Goal: Information Seeking & Learning: Check status

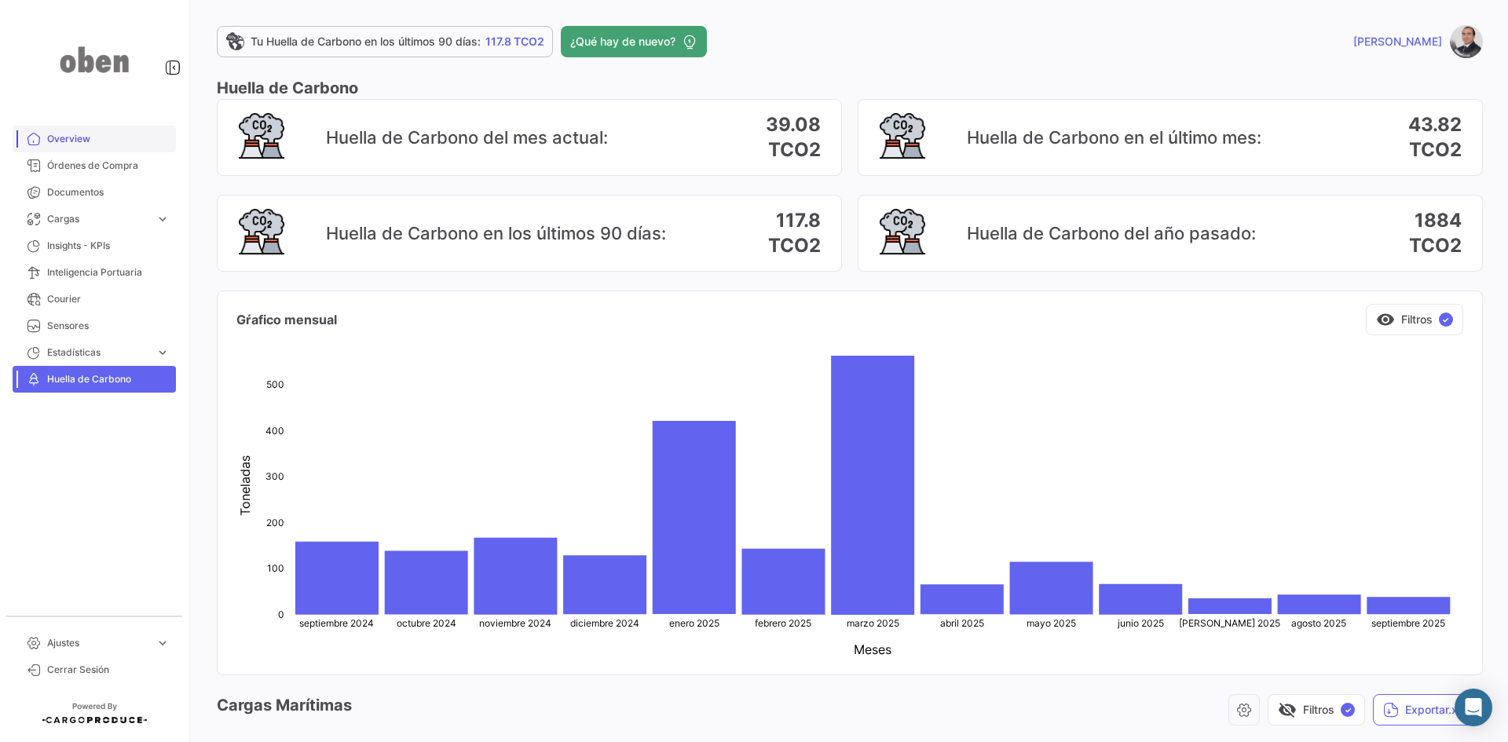
click at [74, 139] on span "Overview" at bounding box center [108, 139] width 123 height 14
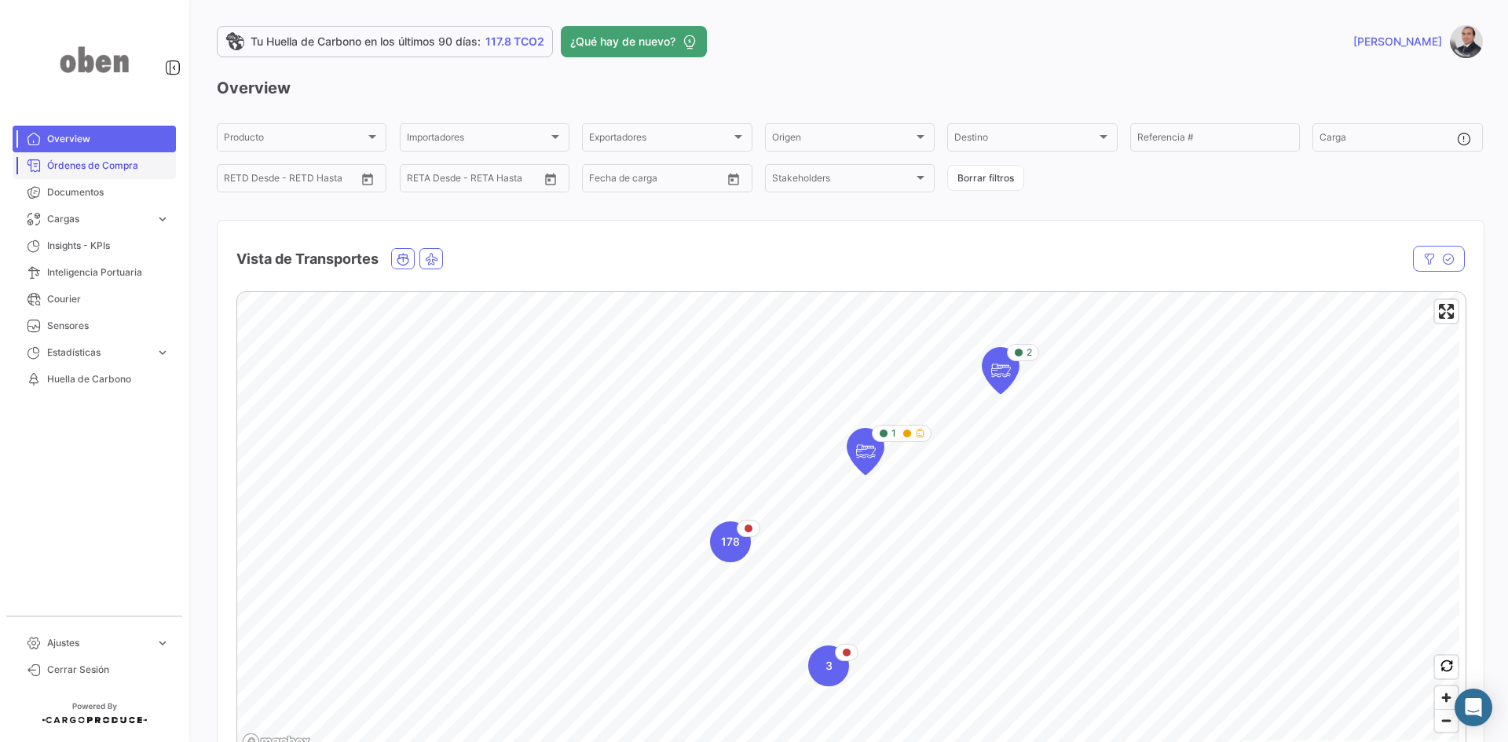
click at [132, 160] on span "Órdenes de Compra" at bounding box center [108, 166] width 123 height 14
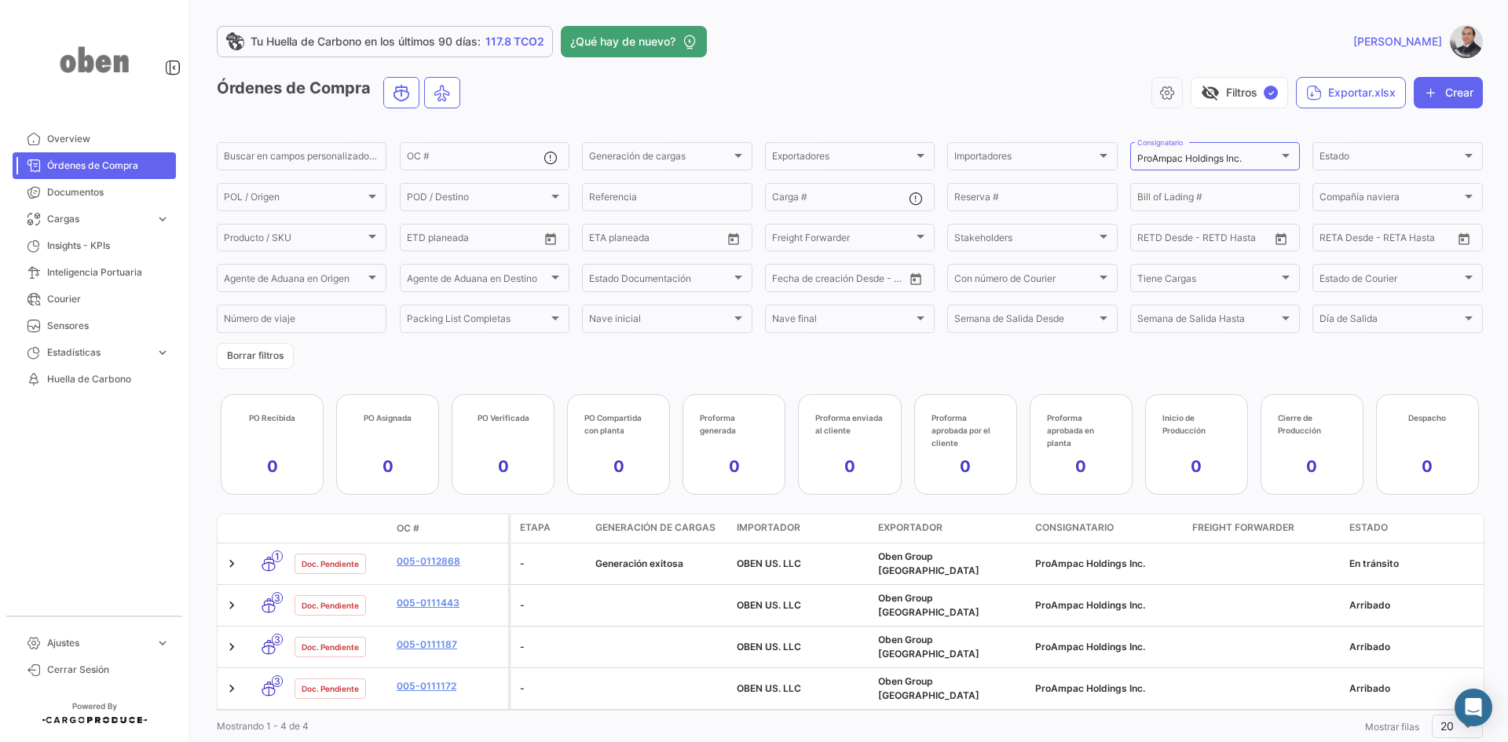
click at [917, 359] on form "Buscar en [PERSON_NAME] personalizados... OC # Generación [PERSON_NAME] Generac…" at bounding box center [850, 254] width 1266 height 229
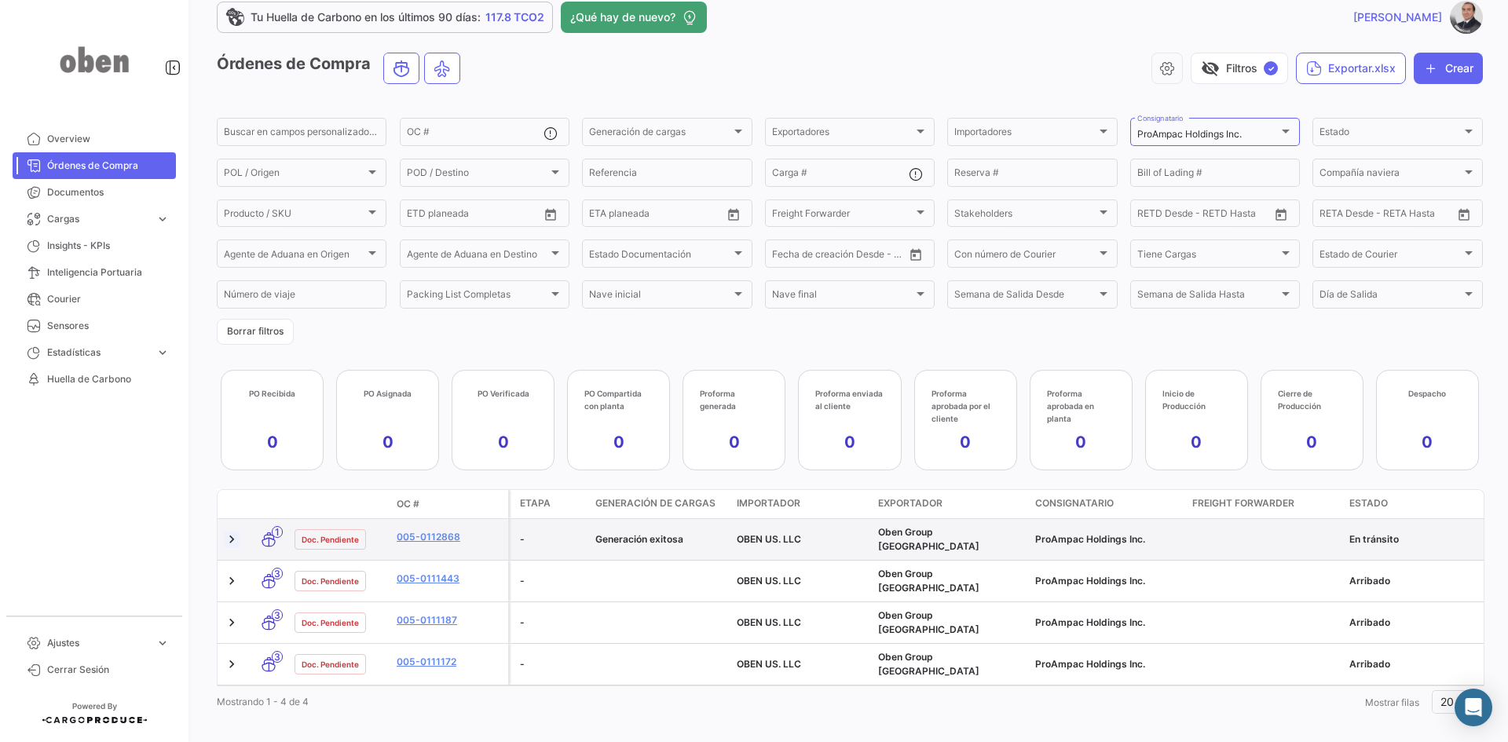
click at [233, 537] on link at bounding box center [232, 540] width 16 height 16
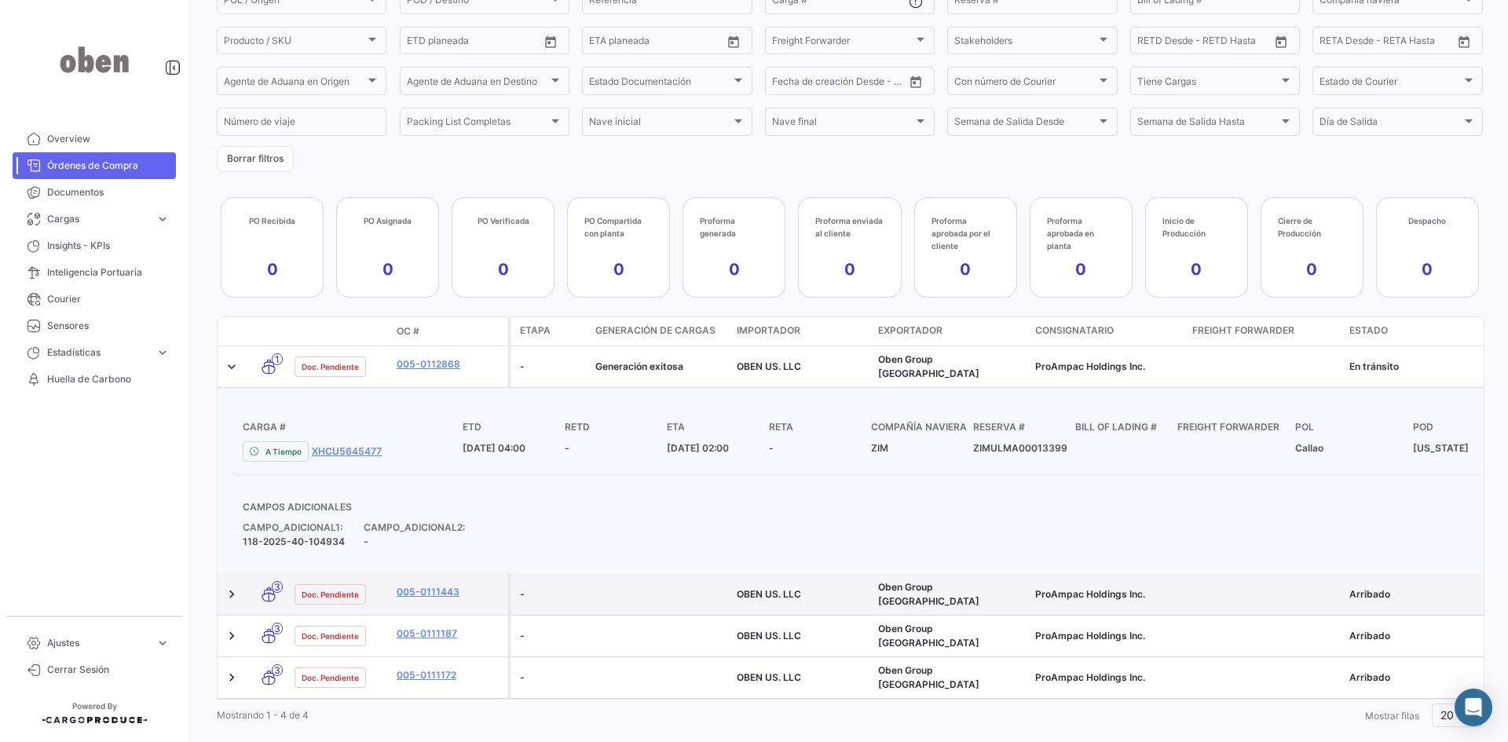
scroll to position [211, 0]
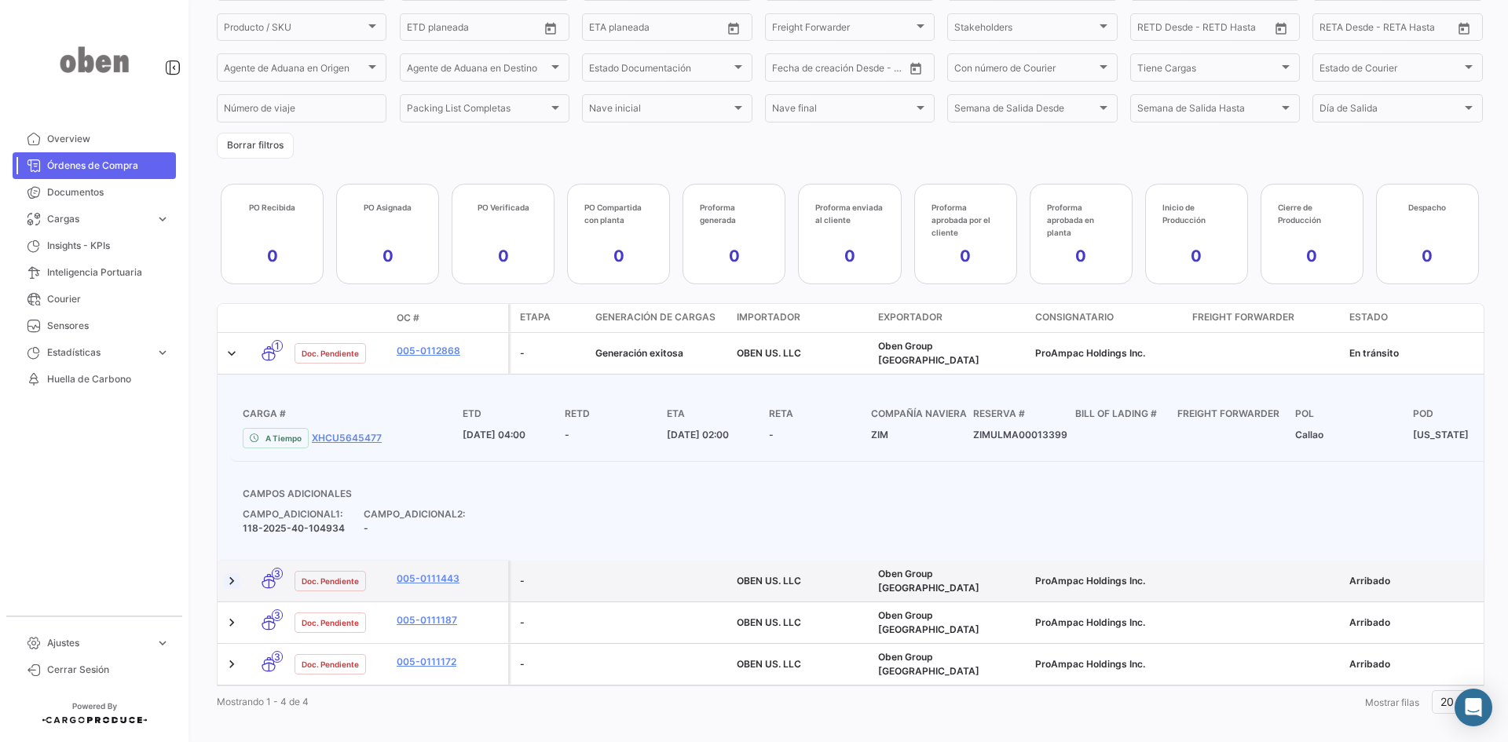
click at [230, 573] on link at bounding box center [232, 581] width 16 height 16
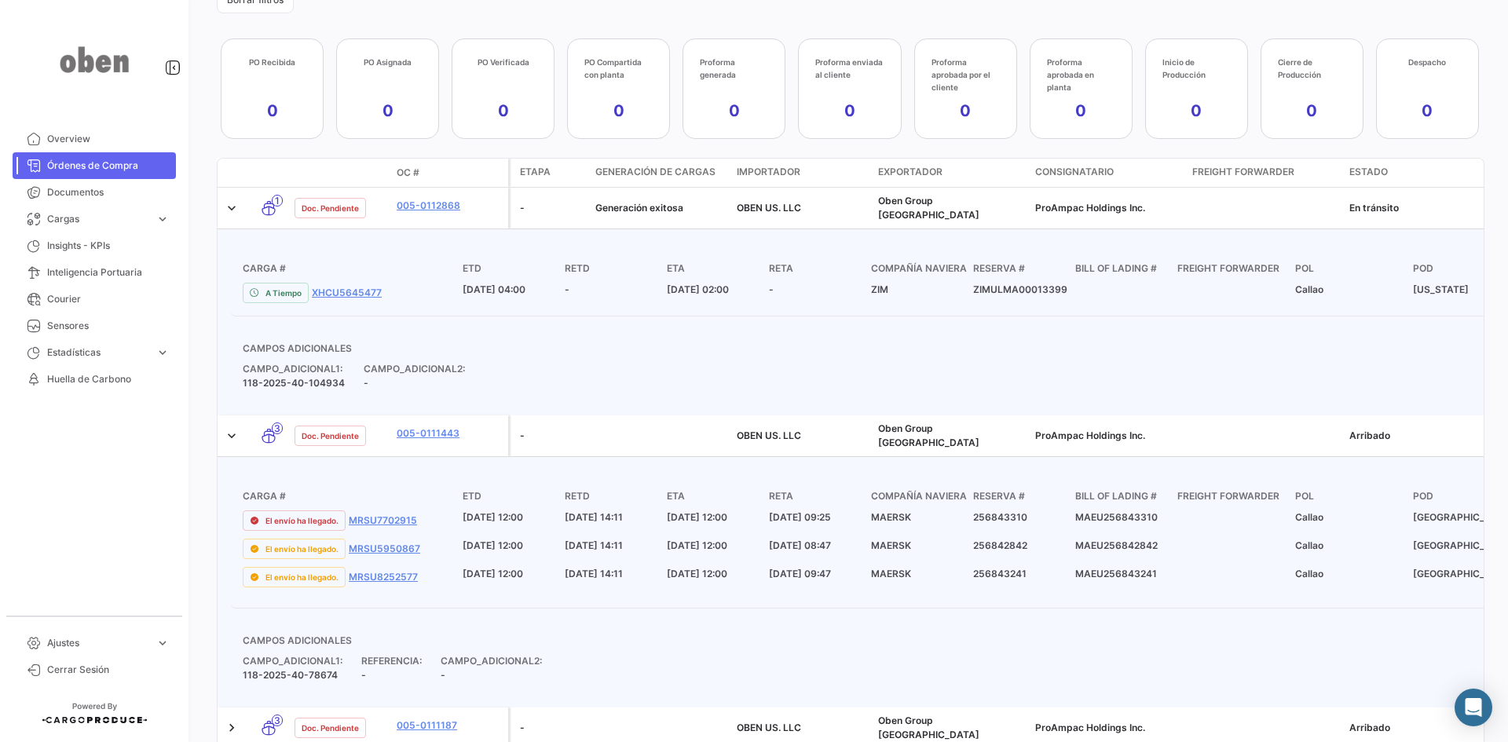
scroll to position [368, 0]
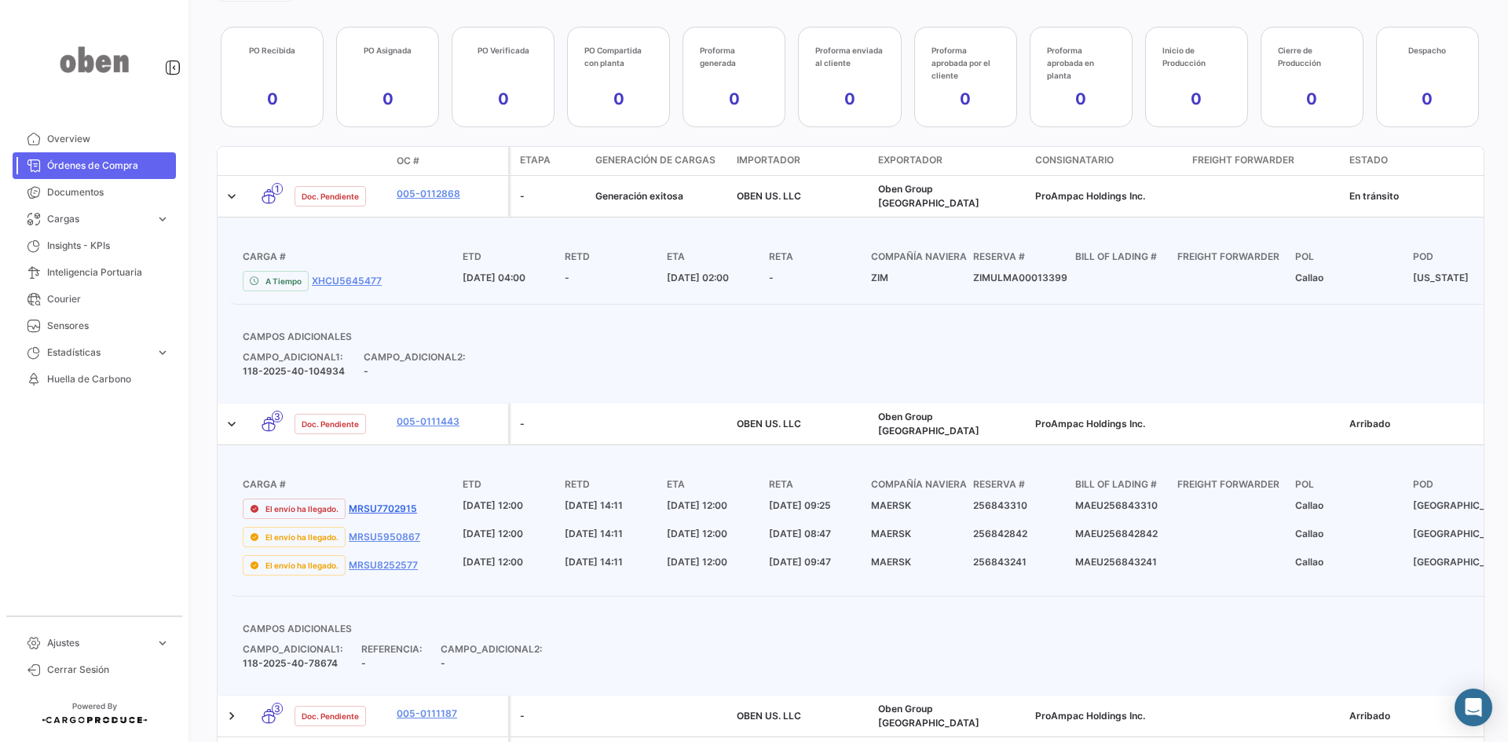
click at [386, 502] on link "MRSU7702915" at bounding box center [383, 509] width 68 height 14
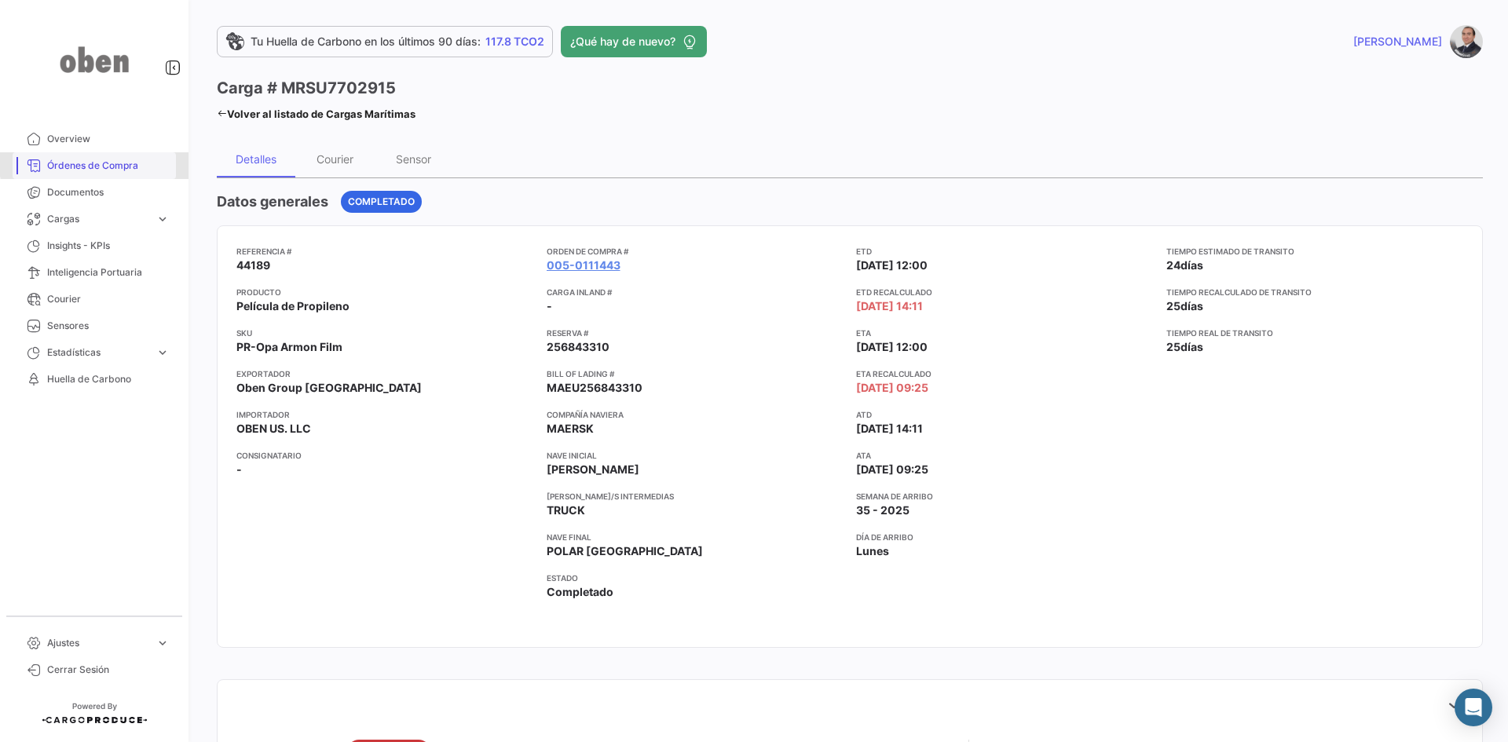
click at [104, 163] on span "Órdenes de Compra" at bounding box center [108, 166] width 123 height 14
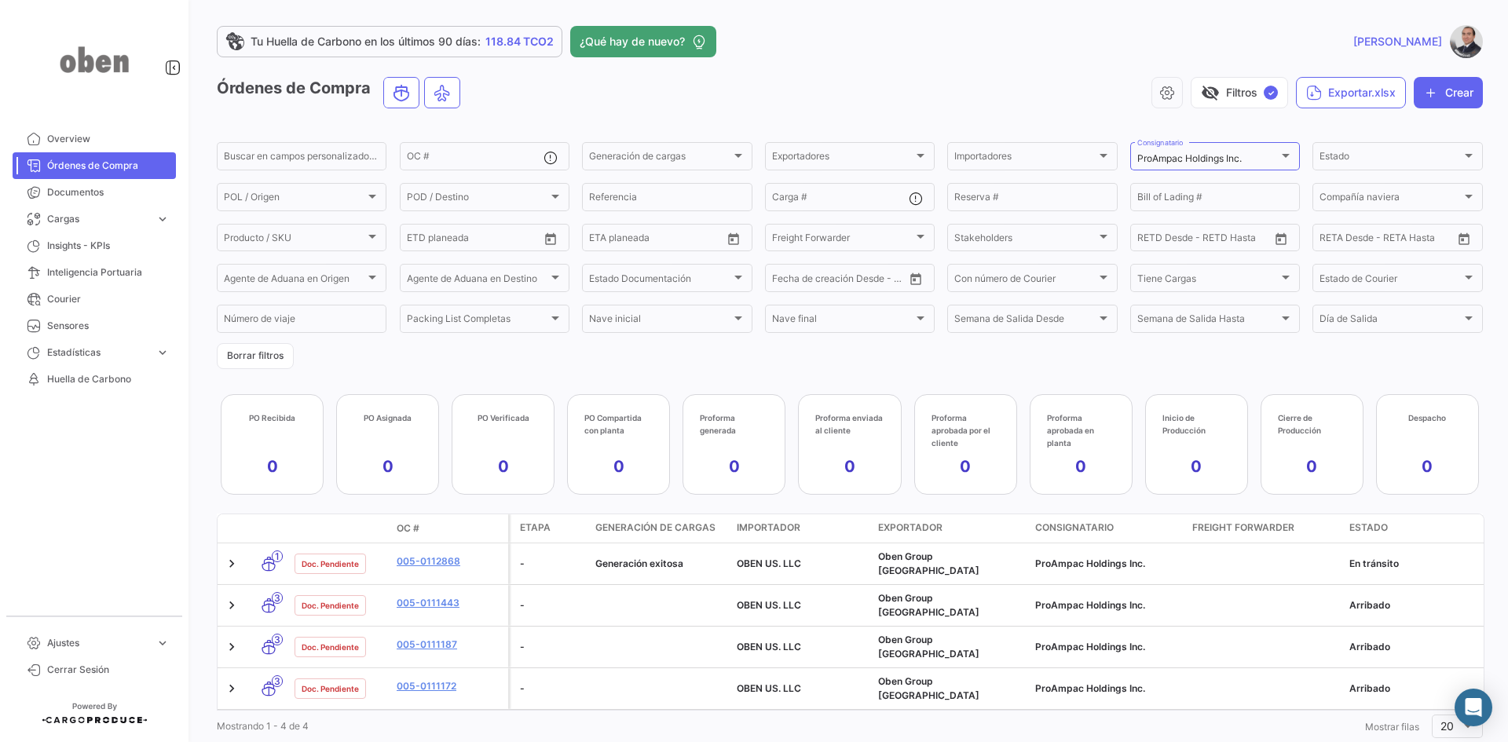
scroll to position [24, 0]
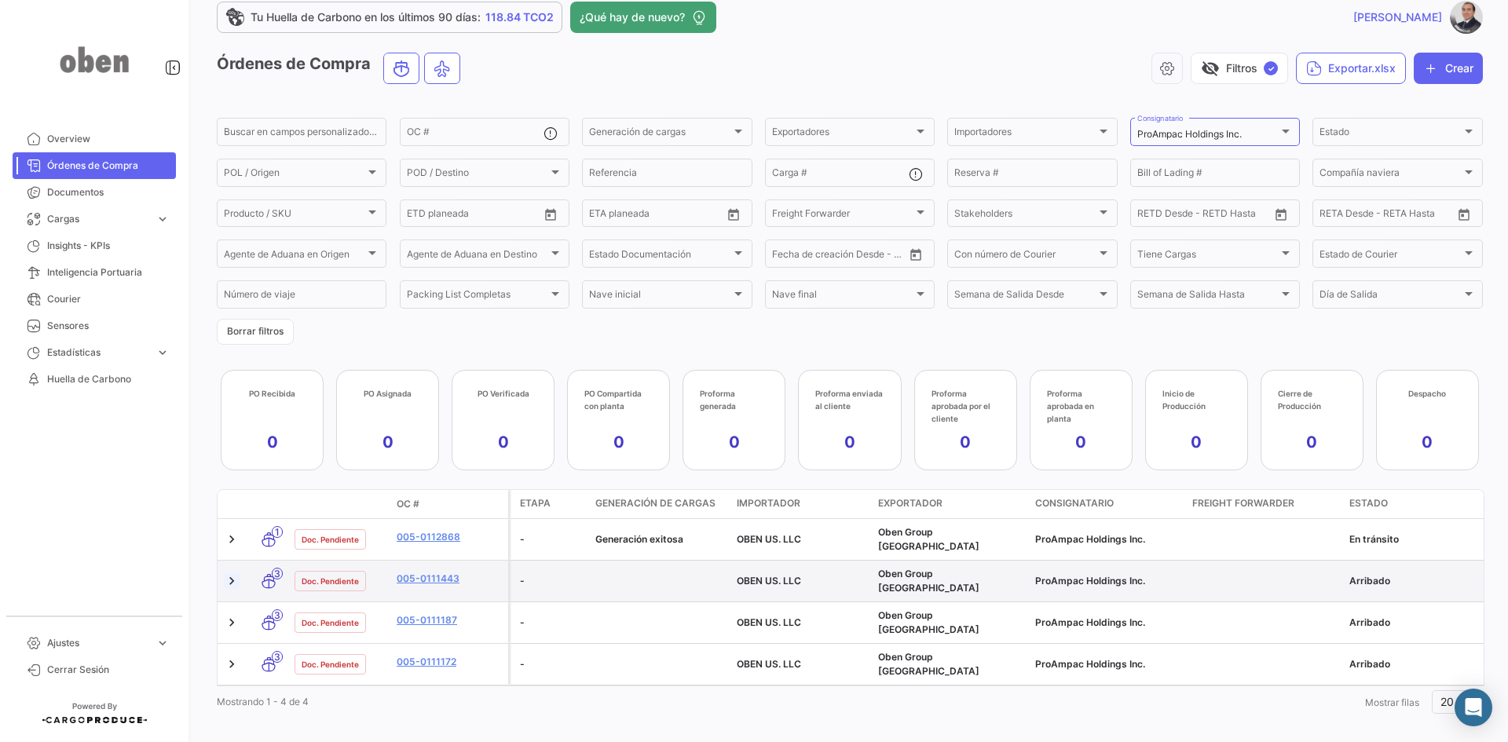
click at [235, 573] on link at bounding box center [232, 581] width 16 height 16
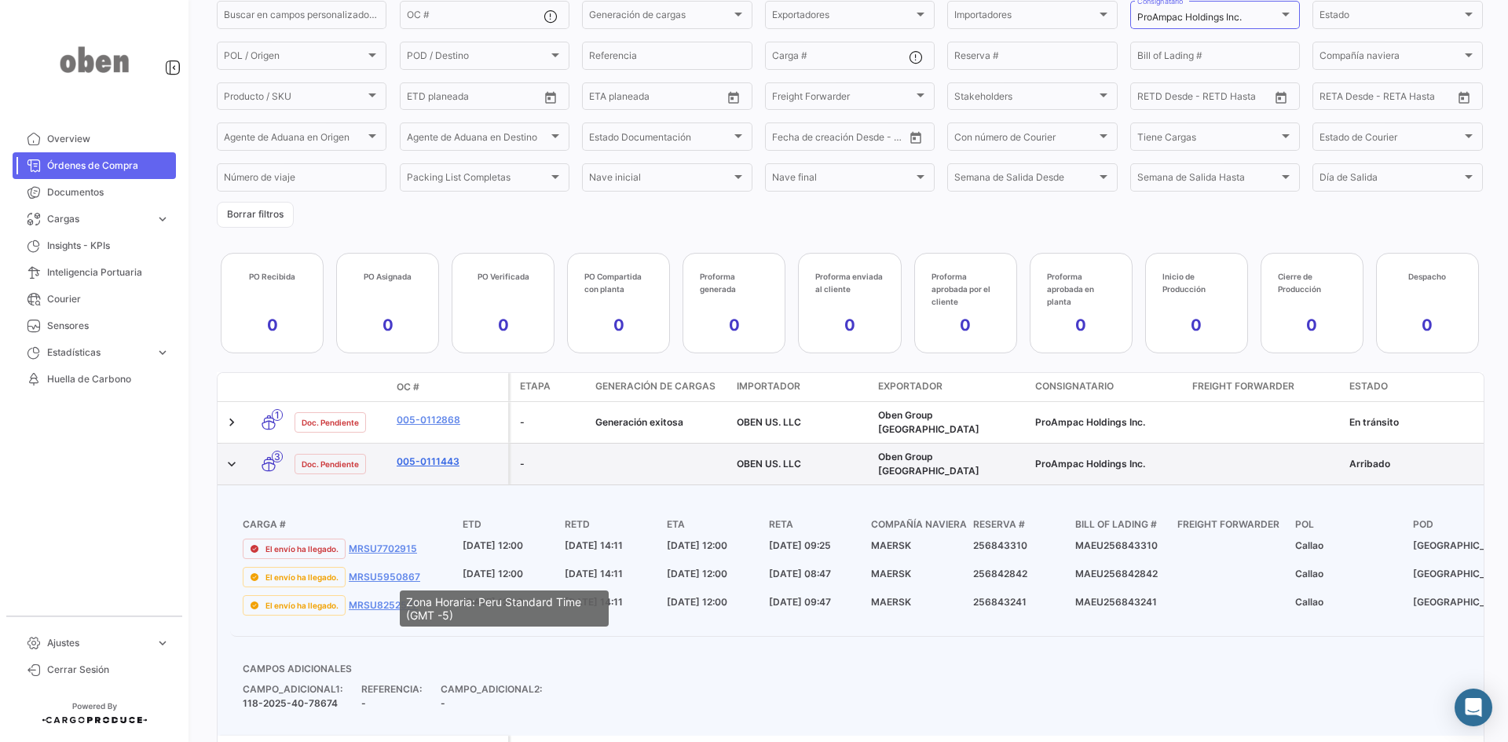
scroll to position [181, 0]
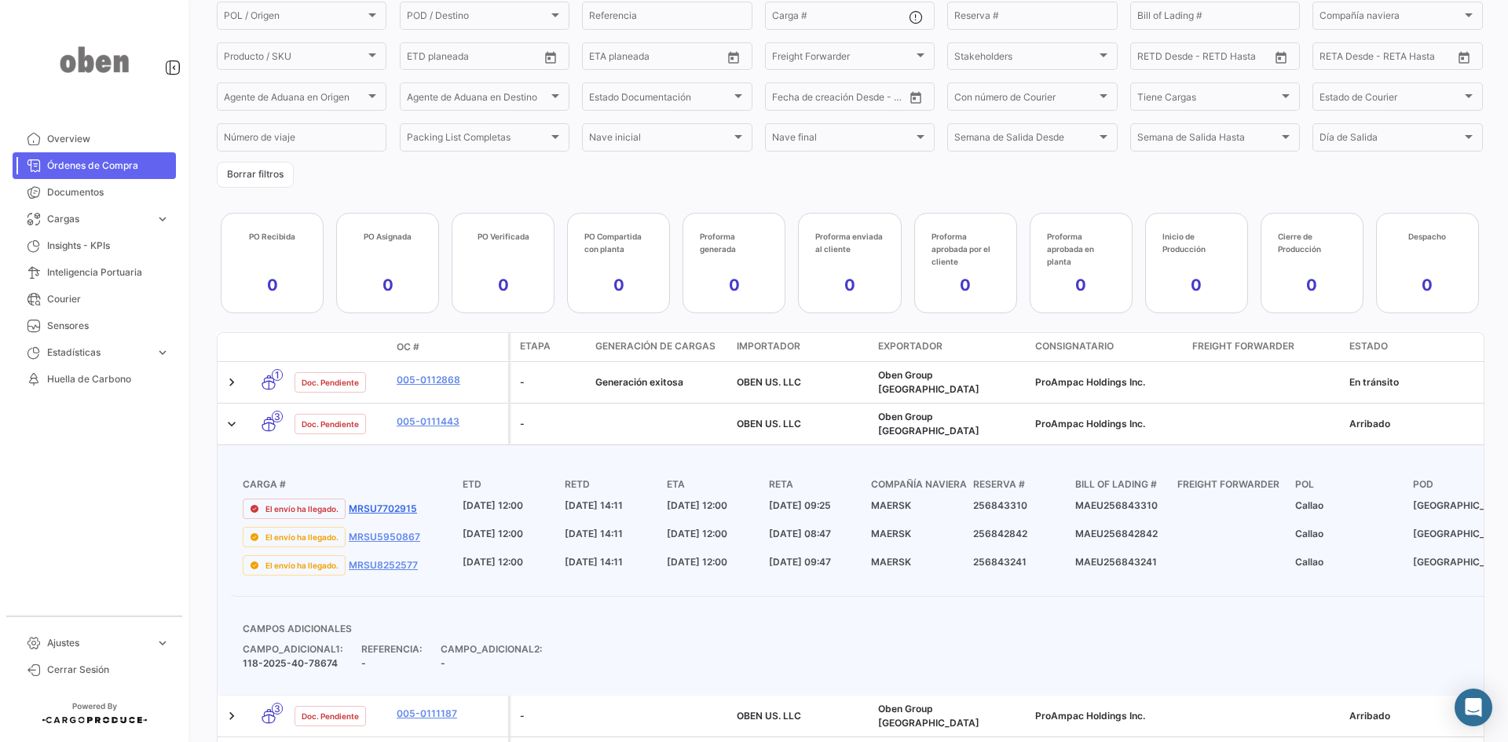
click at [389, 502] on link "MRSU7702915" at bounding box center [383, 509] width 68 height 14
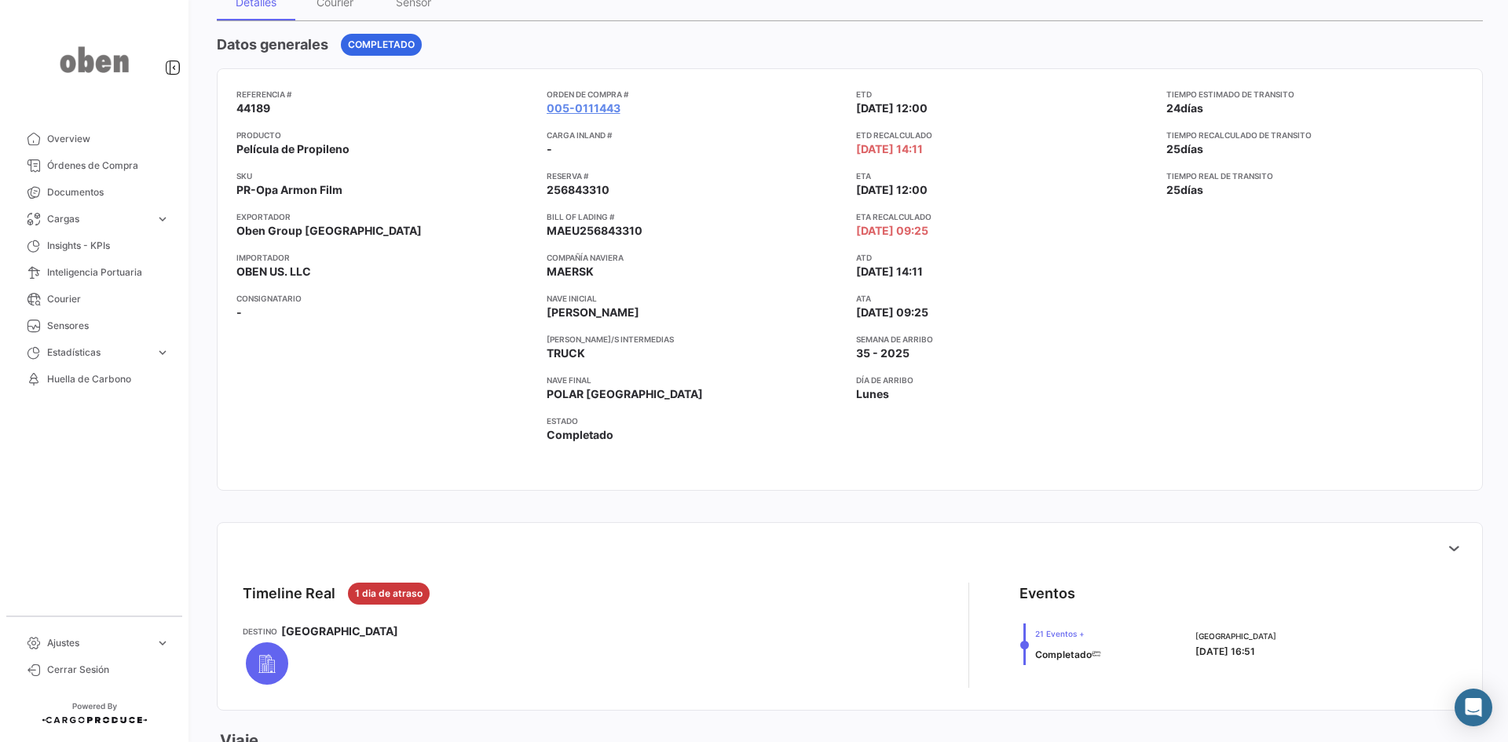
scroll to position [79, 0]
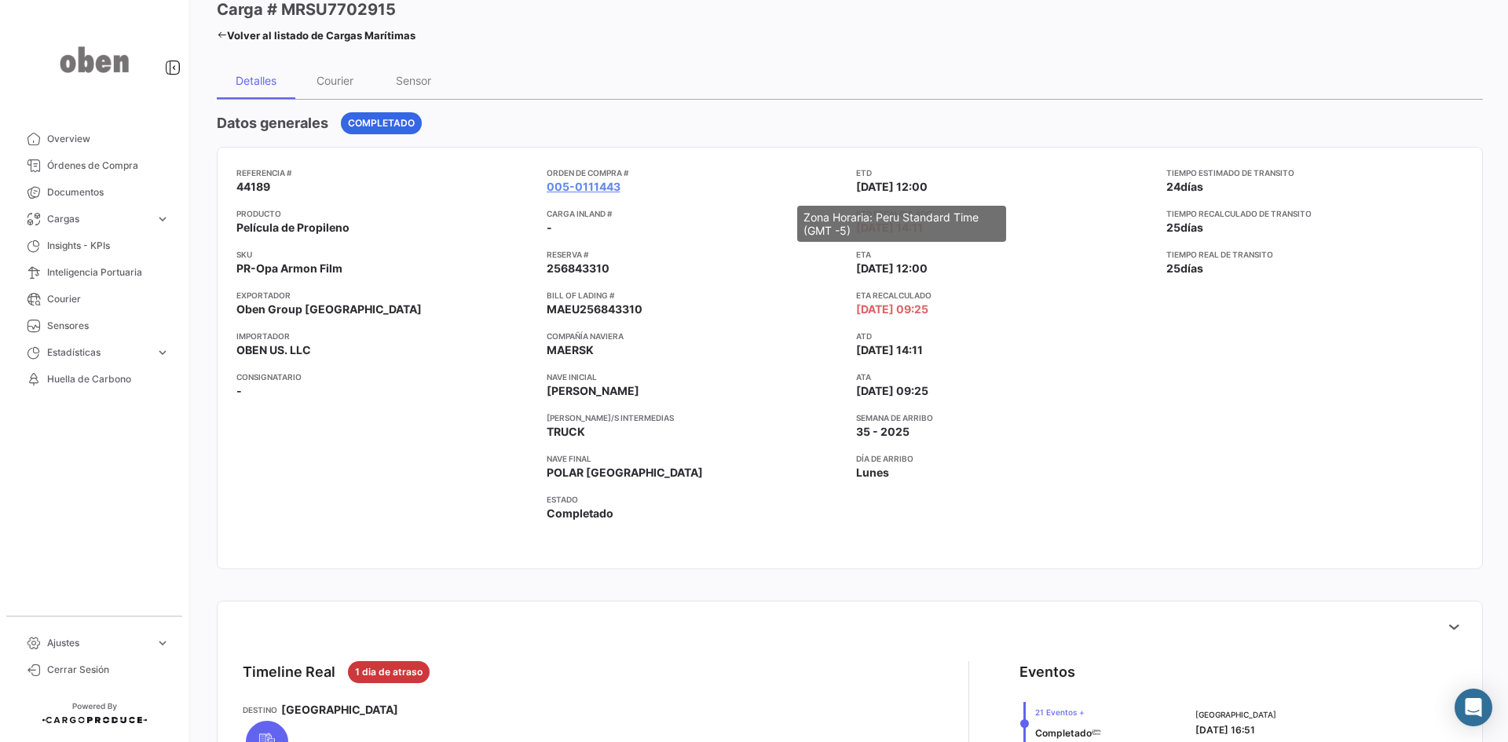
drag, startPoint x: 855, startPoint y: 185, endPoint x: 950, endPoint y: 189, distance: 95.9
click at [928, 189] on span "[DATE] 12:00" at bounding box center [891, 187] width 71 height 16
drag, startPoint x: 853, startPoint y: 267, endPoint x: 958, endPoint y: 272, distance: 104.6
click at [958, 272] on app-card-info-label "ETA [DATE] 12:00" at bounding box center [1005, 262] width 298 height 28
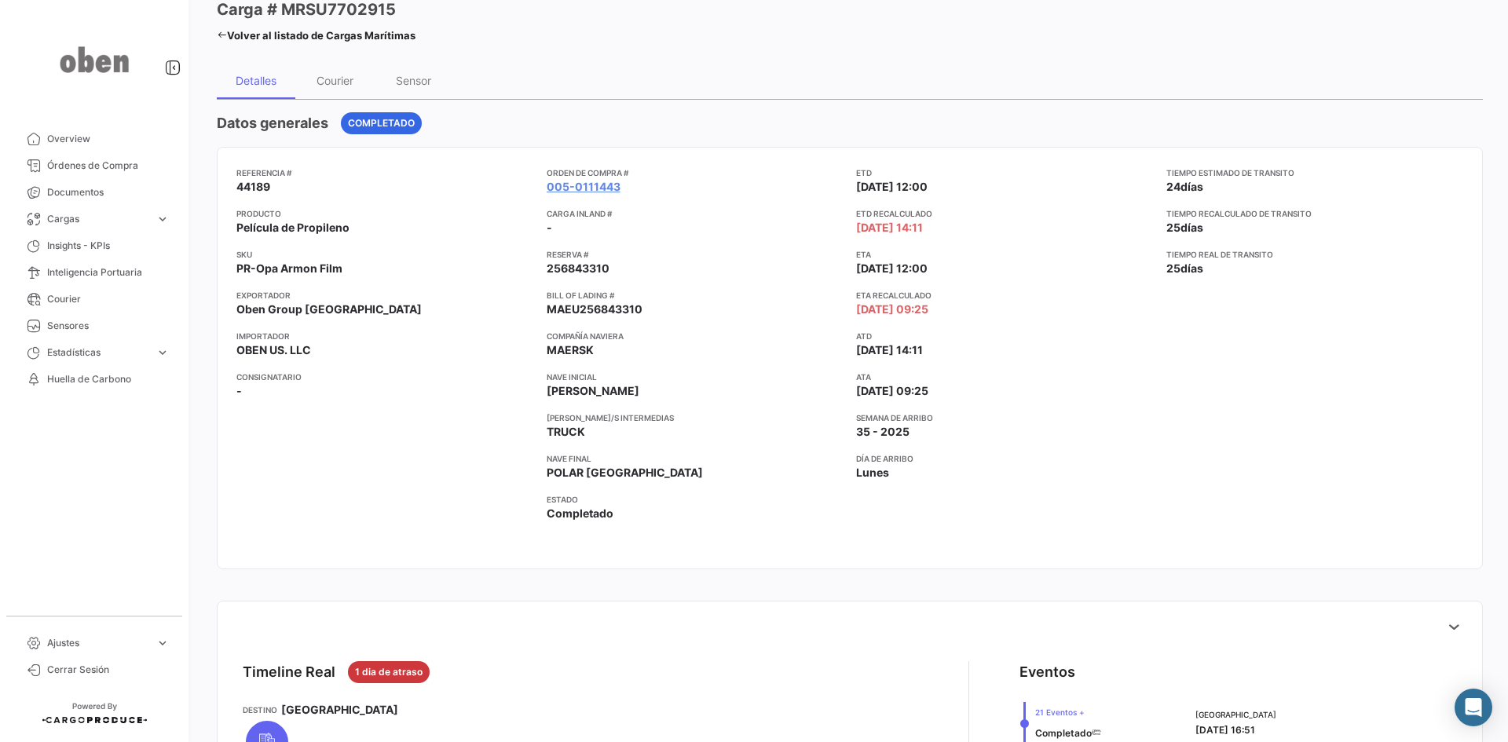
click at [958, 272] on app-card-info-label "ETA [DATE] 12:00" at bounding box center [1005, 262] width 298 height 28
drag, startPoint x: 851, startPoint y: 225, endPoint x: 950, endPoint y: 229, distance: 98.3
click at [950, 229] on div "Referencia # 44189 Producto Película de Propileno SKU PR-Opa Armon Film Exporta…" at bounding box center [849, 358] width 1227 height 383
click at [955, 232] on app-card-info-label "ETD Recalculado [DATE] 14:11" at bounding box center [1005, 221] width 298 height 28
click at [1087, 309] on app-card-info-label "ETA Recalculado [DATE] 09:25" at bounding box center [1005, 303] width 298 height 28
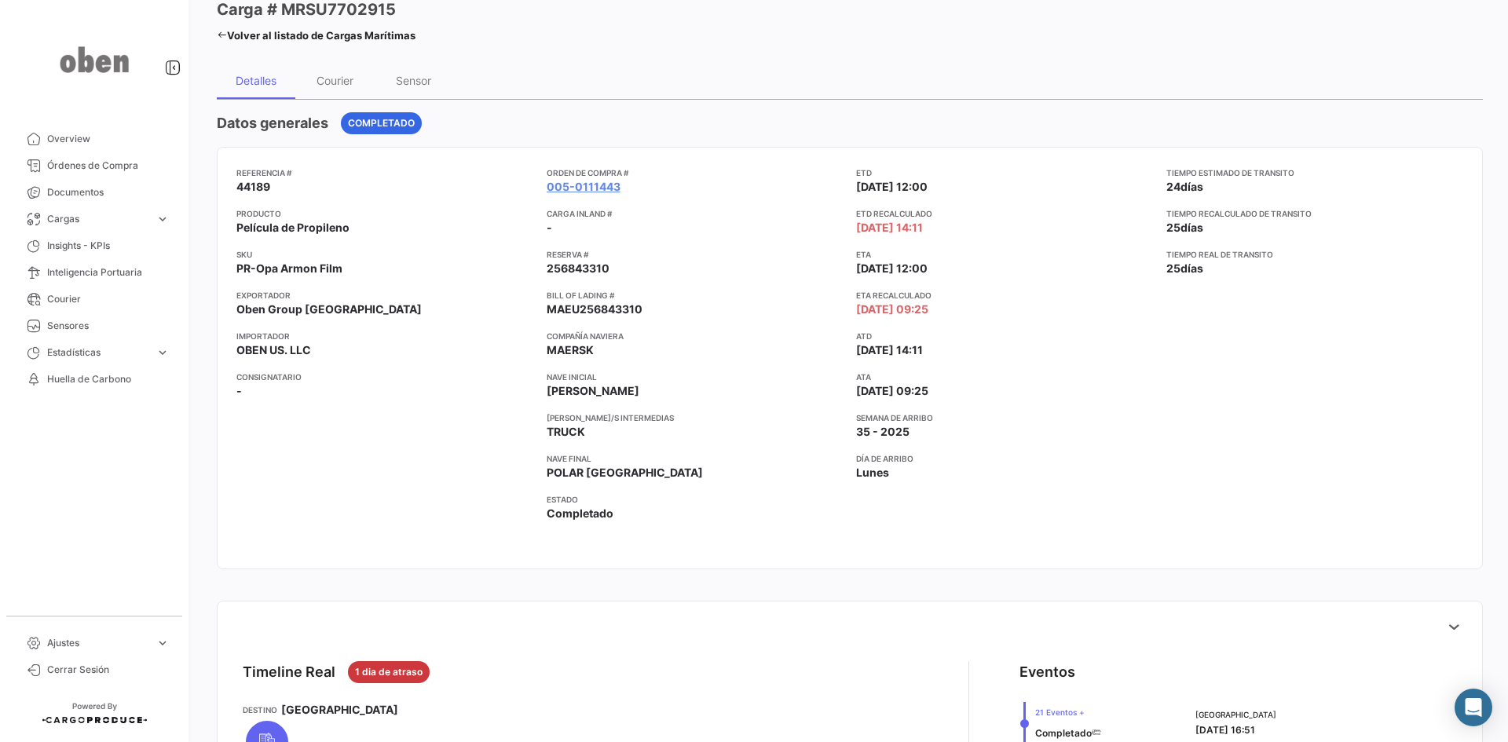
drag, startPoint x: 854, startPoint y: 343, endPoint x: 954, endPoint y: 352, distance: 100.9
click at [954, 352] on app-card-info-label "ATD [DATE] 14:11" at bounding box center [1005, 344] width 298 height 28
drag, startPoint x: 847, startPoint y: 398, endPoint x: 960, endPoint y: 397, distance: 113.1
click at [960, 397] on div "Referencia # 44189 Producto Película de Propileno SKU PR-Opa Armon Film Exporta…" at bounding box center [849, 358] width 1227 height 383
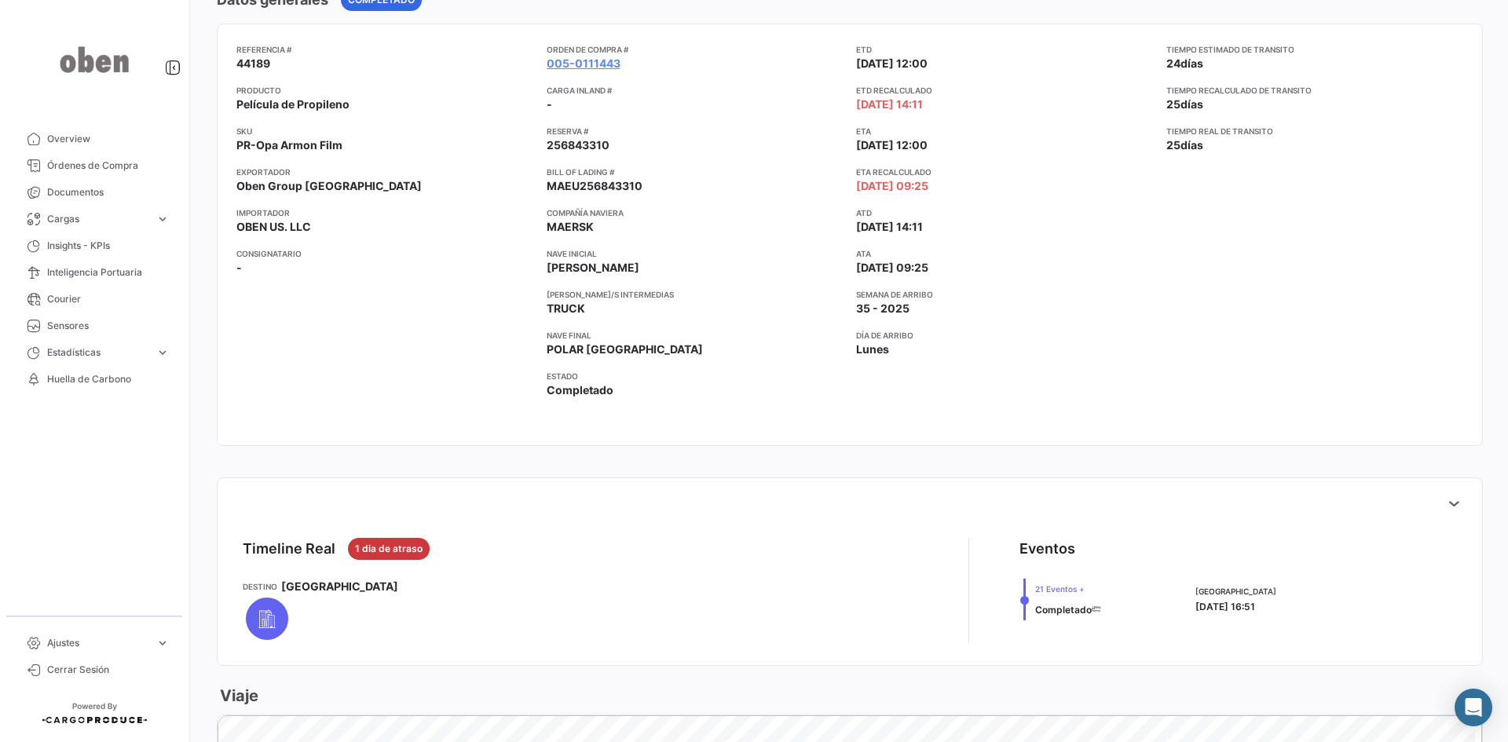
scroll to position [236, 0]
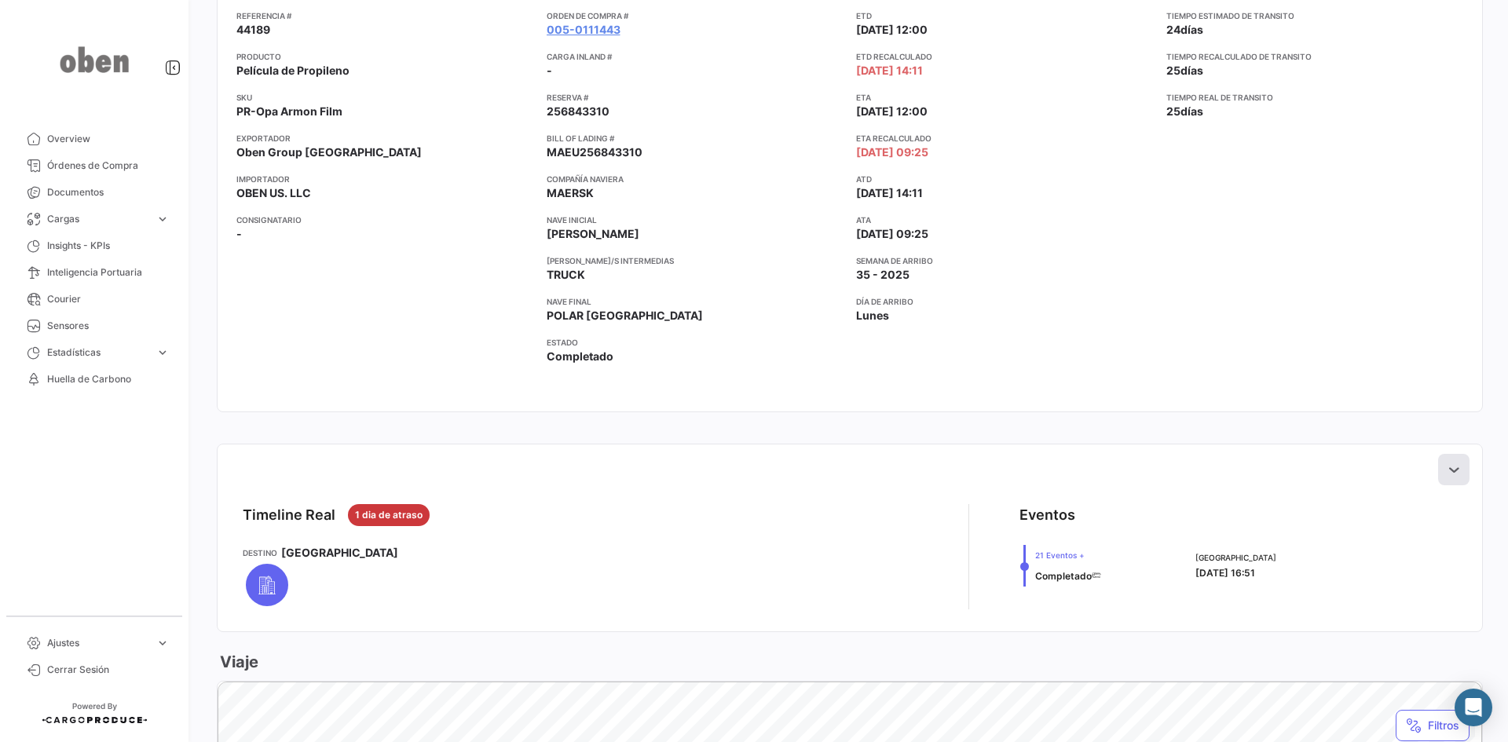
click at [1449, 471] on icon at bounding box center [1454, 470] width 16 height 16
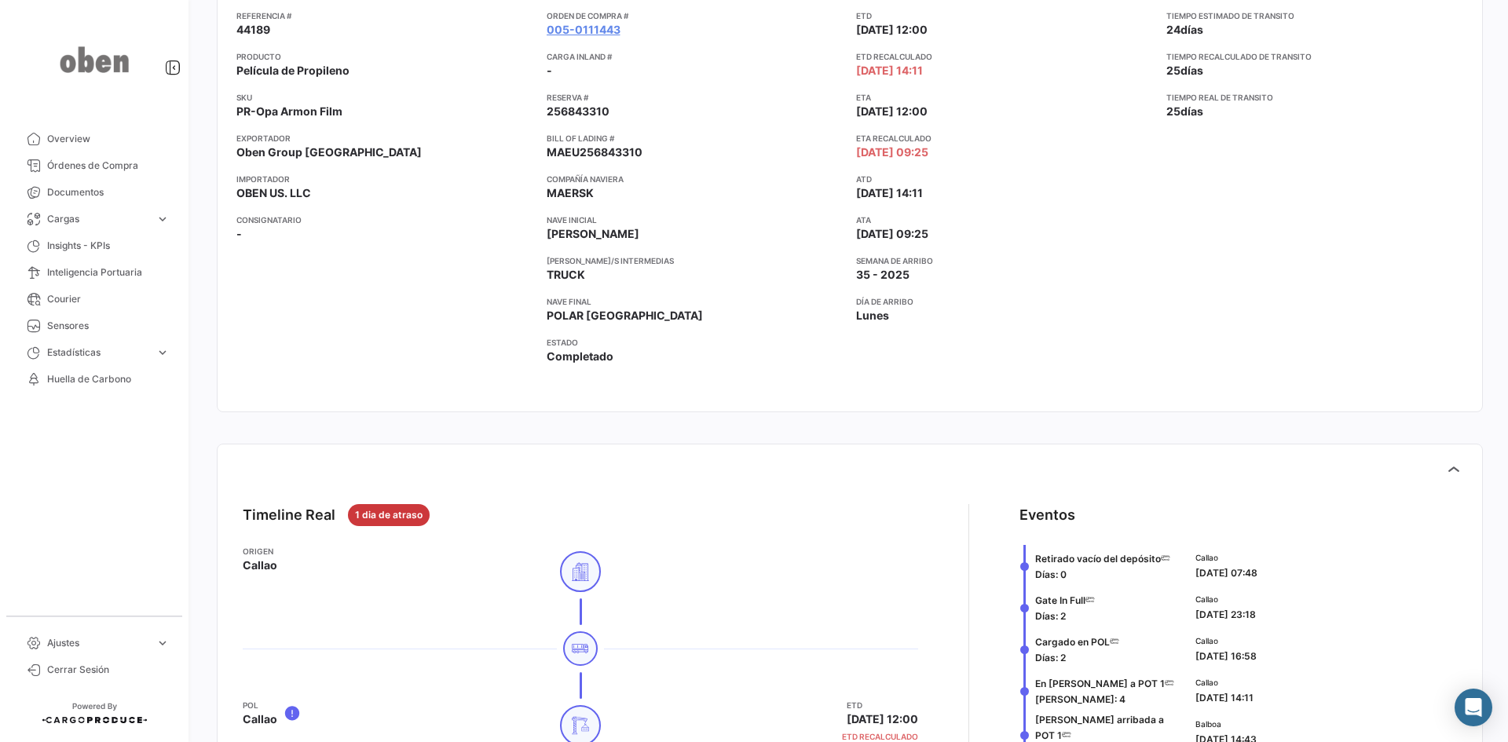
scroll to position [0, 0]
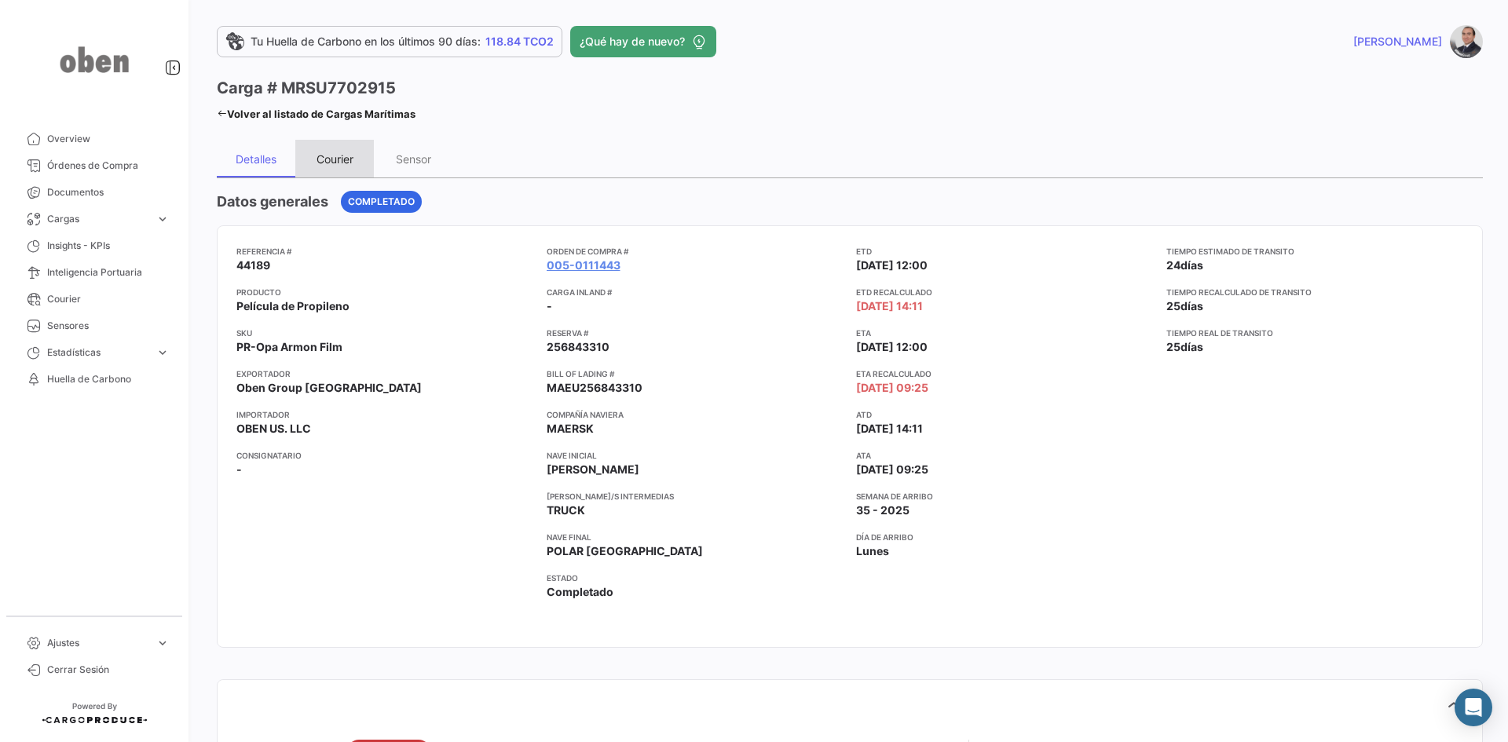
drag, startPoint x: 344, startPoint y: 157, endPoint x: 348, endPoint y: 168, distance: 11.7
click at [344, 158] on div "Courier" at bounding box center [335, 158] width 37 height 13
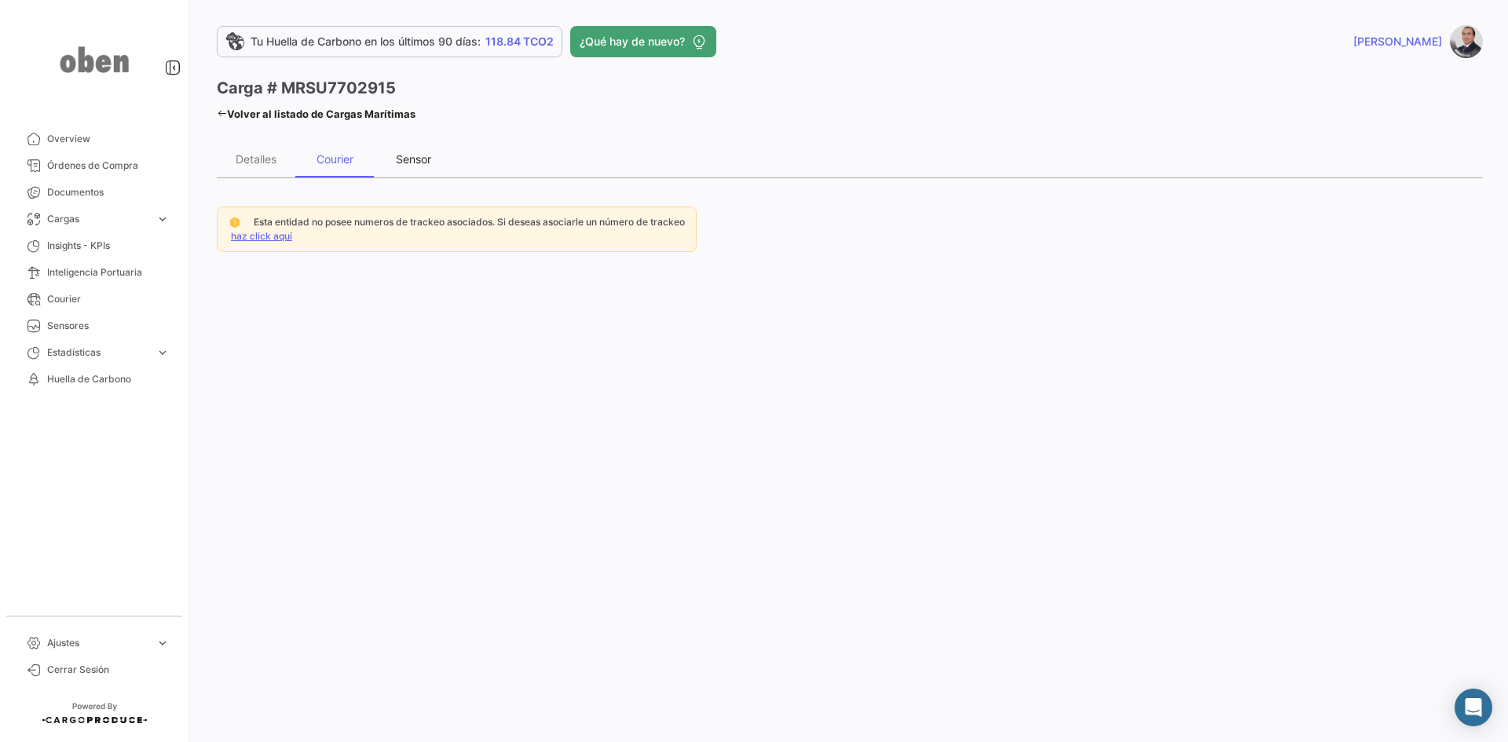
click at [420, 147] on div "Sensor" at bounding box center [413, 159] width 79 height 38
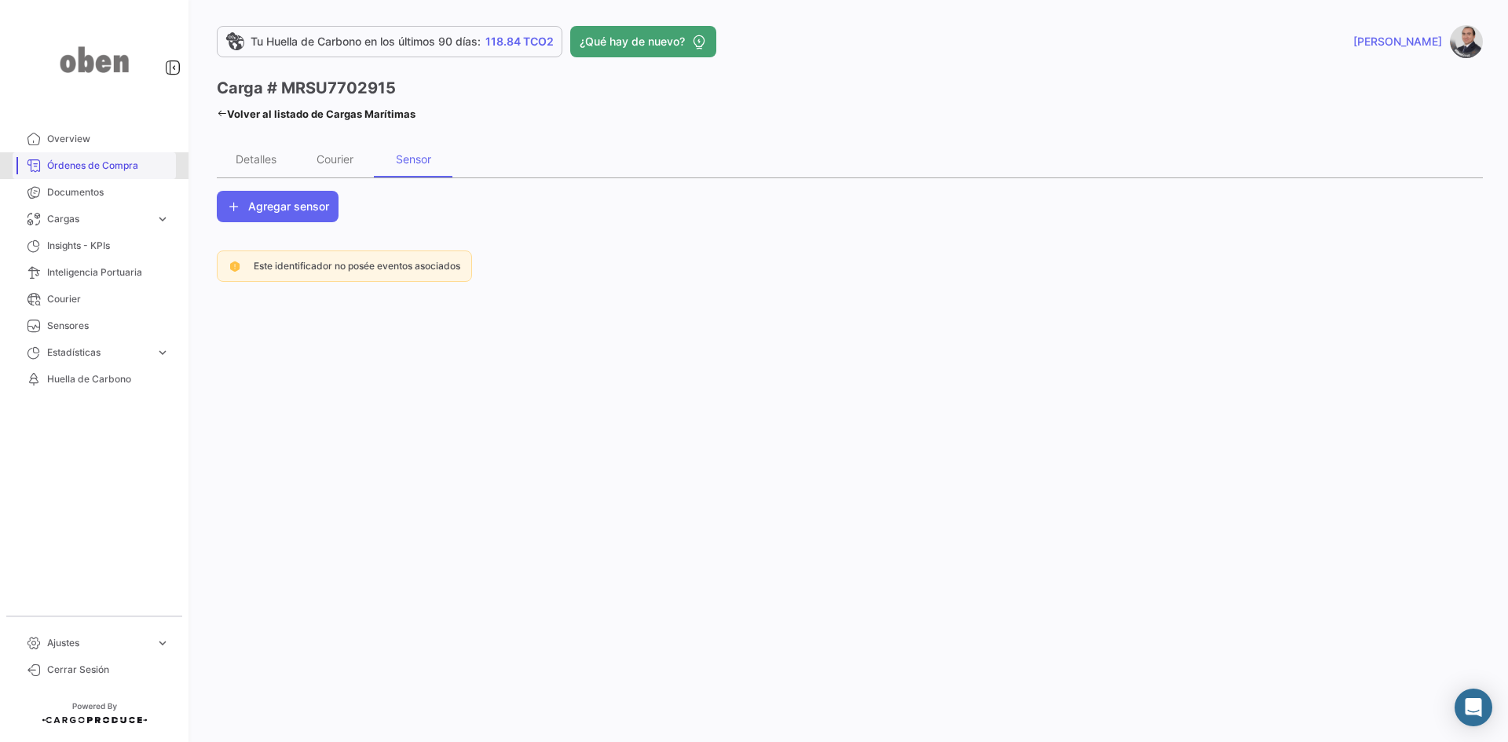
click at [84, 168] on span "Órdenes de Compra" at bounding box center [108, 166] width 123 height 14
